Goal: Task Accomplishment & Management: Use online tool/utility

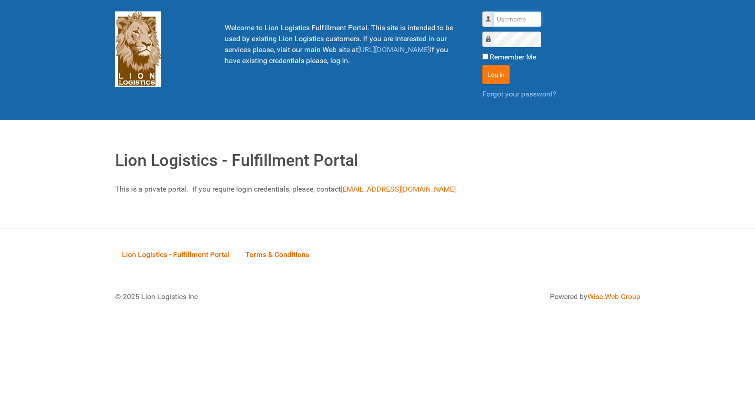
type input "lion"
click at [487, 79] on button "Log in" at bounding box center [495, 74] width 27 height 19
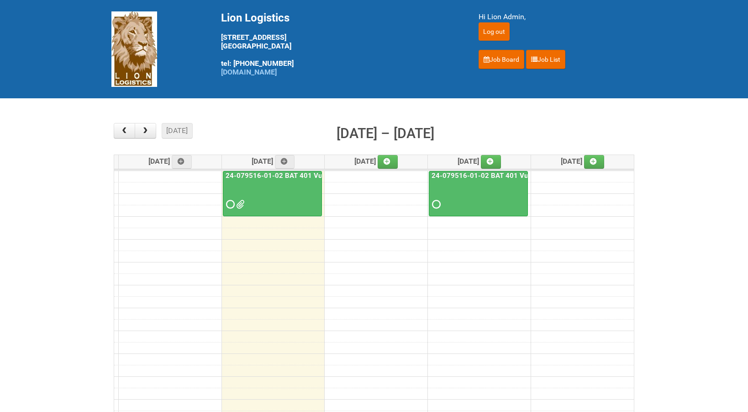
click at [249, 175] on link "24-079516-01-02 BAT 401 Vuse Box RCT" at bounding box center [292, 175] width 136 height 8
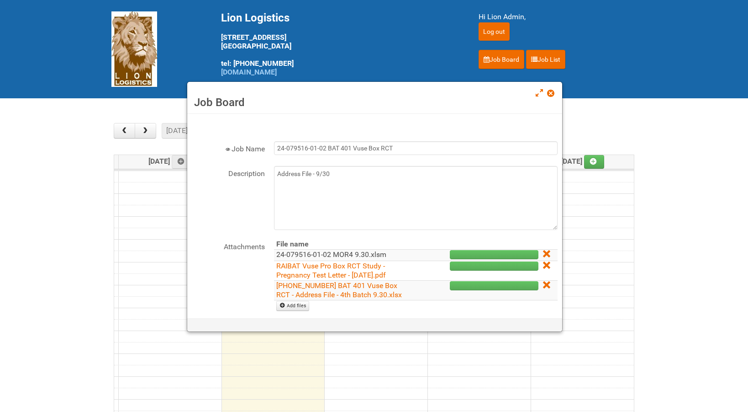
click at [346, 256] on link "24-079516-01-02 MOR4 9.30.xlsm" at bounding box center [331, 254] width 110 height 9
click at [349, 295] on link "24-079516-01 BAT 401 Vuse Box RCT - Address File - 4th Batch 9.30.xlsx" at bounding box center [339, 290] width 126 height 18
click at [553, 97] on link at bounding box center [551, 94] width 8 height 11
